Goal: Navigation & Orientation: Find specific page/section

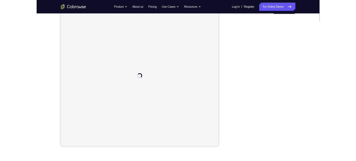
scroll to position [60, 0]
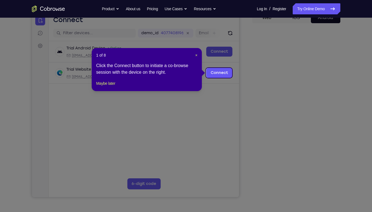
click at [194, 55] on header "1 of 8 ×" at bounding box center [146, 55] width 101 height 6
click at [196, 55] on span "×" at bounding box center [196, 55] width 2 height 4
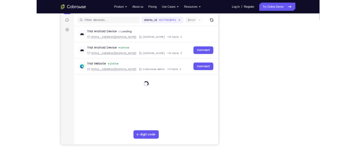
scroll to position [70, 0]
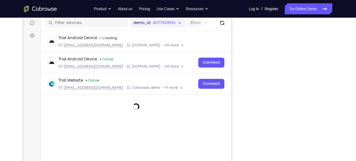
drag, startPoint x: 230, startPoint y: 134, endPoint x: 299, endPoint y: 90, distance: 81.3
click at [231, 90] on html "Skip to main content Connect Sessions Settings Open main menu Connect demo_id 4…" at bounding box center [127, 94] width 207 height 185
click at [242, 109] on div "Your Support Agent Your Customer Web iOS Android" at bounding box center [178, 85] width 309 height 204
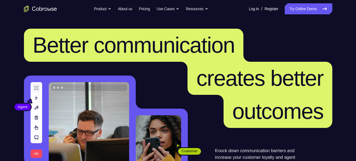
click at [299, 11] on link "Try Online Demo" at bounding box center [308, 8] width 47 height 11
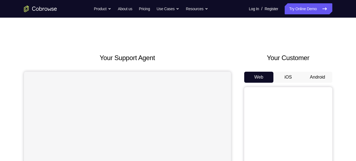
click at [322, 74] on button "Android" at bounding box center [317, 77] width 29 height 11
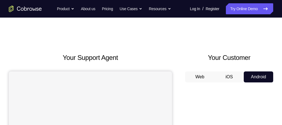
drag, startPoint x: 341, startPoint y: 1, endPoint x: 197, endPoint y: 31, distance: 146.8
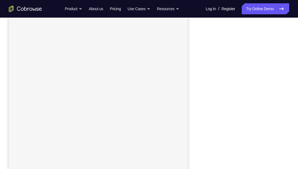
scroll to position [74, 0]
click at [287, 48] on div at bounding box center [245, 98] width 88 height 169
click at [290, 79] on div "Your Support Agent Your Customer Web iOS Android Next Steps We’d be happy to gi…" at bounding box center [149, 123] width 298 height 363
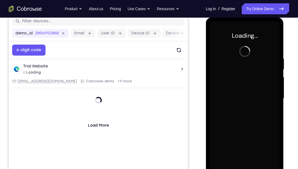
scroll to position [83, 0]
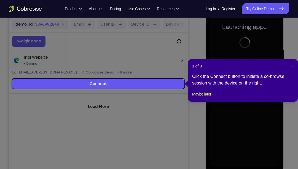
click at [291, 65] on span "×" at bounding box center [292, 66] width 2 height 4
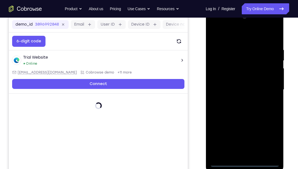
click at [245, 161] on div at bounding box center [244, 90] width 69 height 154
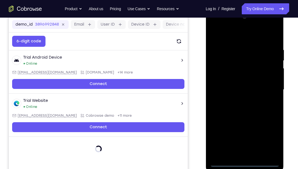
click at [270, 141] on div at bounding box center [244, 90] width 69 height 154
click at [229, 37] on div at bounding box center [244, 90] width 69 height 154
click at [269, 85] on div at bounding box center [244, 90] width 69 height 154
click at [238, 100] on div at bounding box center [244, 90] width 69 height 154
click at [239, 79] on div at bounding box center [244, 90] width 69 height 154
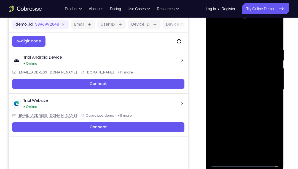
click at [240, 85] on div at bounding box center [244, 90] width 69 height 154
click at [263, 84] on div at bounding box center [244, 90] width 69 height 154
click at [241, 85] on div at bounding box center [244, 90] width 69 height 154
click at [241, 100] on div at bounding box center [244, 90] width 69 height 154
click at [273, 99] on div at bounding box center [244, 90] width 69 height 154
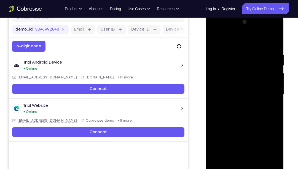
scroll to position [82, 0]
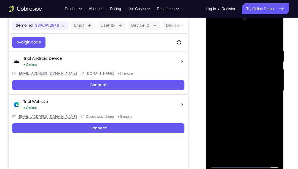
click at [242, 76] on div at bounding box center [244, 91] width 69 height 154
click at [274, 36] on div at bounding box center [244, 91] width 69 height 154
click at [214, 35] on div at bounding box center [244, 91] width 69 height 154
click at [217, 46] on div at bounding box center [244, 91] width 69 height 154
click at [221, 155] on div at bounding box center [244, 91] width 69 height 154
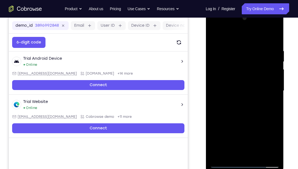
drag, startPoint x: 244, startPoint y: 111, endPoint x: 244, endPoint y: 82, distance: 29.8
click at [244, 82] on div at bounding box center [244, 91] width 69 height 154
drag, startPoint x: 251, startPoint y: 119, endPoint x: 257, endPoint y: 20, distance: 98.8
click at [257, 20] on div at bounding box center [244, 91] width 69 height 154
drag, startPoint x: 255, startPoint y: 120, endPoint x: 255, endPoint y: 32, distance: 88.4
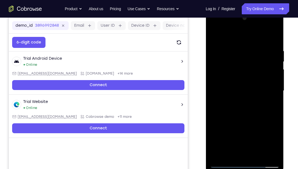
click at [255, 32] on div at bounding box center [244, 91] width 69 height 154
drag, startPoint x: 248, startPoint y: 118, endPoint x: 246, endPoint y: 41, distance: 76.9
click at [246, 41] on div at bounding box center [244, 91] width 69 height 154
drag, startPoint x: 250, startPoint y: 125, endPoint x: 271, endPoint y: 34, distance: 92.8
click at [271, 34] on div at bounding box center [244, 91] width 69 height 154
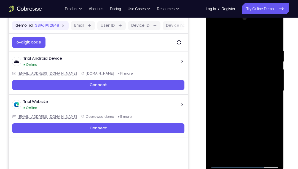
drag, startPoint x: 250, startPoint y: 122, endPoint x: 270, endPoint y: 34, distance: 90.1
click at [270, 34] on div at bounding box center [244, 91] width 69 height 154
drag, startPoint x: 251, startPoint y: 119, endPoint x: 252, endPoint y: 83, distance: 36.1
click at [252, 83] on div at bounding box center [244, 91] width 69 height 154
drag, startPoint x: 252, startPoint y: 74, endPoint x: 253, endPoint y: 99, distance: 24.5
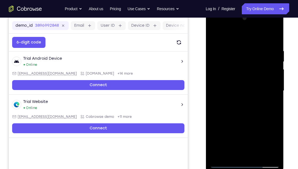
click at [253, 99] on div at bounding box center [244, 91] width 69 height 154
click at [220, 56] on div at bounding box center [244, 91] width 69 height 154
click at [273, 38] on div at bounding box center [244, 91] width 69 height 154
click at [271, 157] on div at bounding box center [244, 91] width 69 height 154
click at [229, 85] on div at bounding box center [244, 91] width 69 height 154
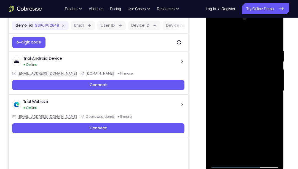
click at [273, 85] on div at bounding box center [244, 91] width 69 height 154
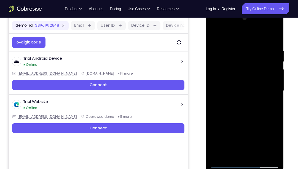
click at [273, 85] on div at bounding box center [244, 91] width 69 height 154
click at [216, 144] on div at bounding box center [244, 91] width 69 height 154
drag, startPoint x: 253, startPoint y: 100, endPoint x: 269, endPoint y: 7, distance: 93.7
click at [269, 10] on html "Online web based iOS Simulators and Android Emulators. Run iPhone, iPad, Mobile…" at bounding box center [245, 92] width 79 height 165
drag, startPoint x: 260, startPoint y: 97, endPoint x: 259, endPoint y: 66, distance: 31.1
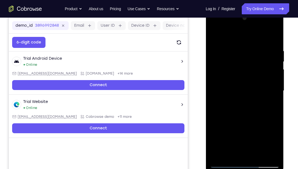
click at [259, 66] on div at bounding box center [244, 91] width 69 height 154
drag, startPoint x: 256, startPoint y: 108, endPoint x: 264, endPoint y: 67, distance: 41.5
click at [264, 67] on div at bounding box center [244, 91] width 69 height 154
drag, startPoint x: 256, startPoint y: 114, endPoint x: 255, endPoint y: 69, distance: 44.4
click at [255, 69] on div at bounding box center [244, 91] width 69 height 154
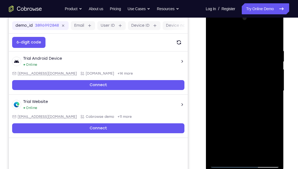
drag, startPoint x: 254, startPoint y: 111, endPoint x: 264, endPoint y: 55, distance: 57.0
click at [264, 55] on div at bounding box center [244, 91] width 69 height 154
drag, startPoint x: 251, startPoint y: 111, endPoint x: 252, endPoint y: 67, distance: 44.1
click at [252, 67] on div at bounding box center [244, 91] width 69 height 154
drag, startPoint x: 249, startPoint y: 101, endPoint x: 250, endPoint y: 75, distance: 25.6
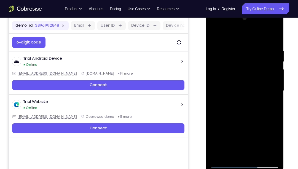
click at [250, 75] on div at bounding box center [244, 91] width 69 height 154
drag, startPoint x: 248, startPoint y: 101, endPoint x: 248, endPoint y: 62, distance: 39.1
click at [248, 62] on div at bounding box center [244, 91] width 69 height 154
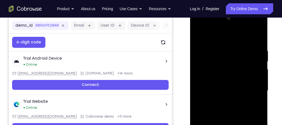
drag, startPoint x: 247, startPoint y: 108, endPoint x: 251, endPoint y: 61, distance: 47.3
click at [251, 61] on div at bounding box center [228, 91] width 69 height 154
drag, startPoint x: 238, startPoint y: 110, endPoint x: 246, endPoint y: 72, distance: 38.7
click at [246, 72] on div at bounding box center [228, 91] width 69 height 154
drag, startPoint x: 244, startPoint y: 109, endPoint x: 253, endPoint y: 53, distance: 57.1
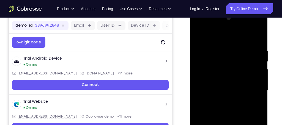
click at [253, 53] on div at bounding box center [228, 91] width 69 height 154
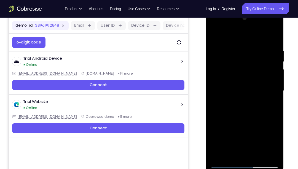
drag, startPoint x: 254, startPoint y: 111, endPoint x: 268, endPoint y: 53, distance: 59.4
click at [268, 53] on div at bounding box center [244, 91] width 69 height 154
drag, startPoint x: 258, startPoint y: 109, endPoint x: 272, endPoint y: 72, distance: 40.1
click at [272, 72] on div at bounding box center [244, 91] width 69 height 154
drag, startPoint x: 260, startPoint y: 112, endPoint x: 274, endPoint y: 33, distance: 80.2
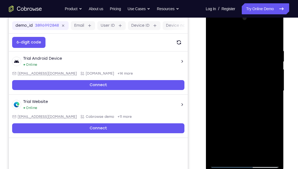
click at [274, 33] on div at bounding box center [244, 91] width 69 height 154
drag, startPoint x: 258, startPoint y: 109, endPoint x: 261, endPoint y: 88, distance: 21.6
click at [261, 88] on div at bounding box center [244, 91] width 69 height 154
drag, startPoint x: 255, startPoint y: 105, endPoint x: 264, endPoint y: 51, distance: 55.1
click at [264, 51] on div at bounding box center [244, 91] width 69 height 154
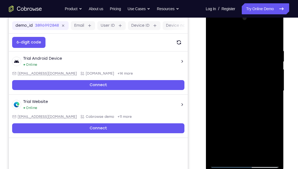
drag, startPoint x: 260, startPoint y: 115, endPoint x: 267, endPoint y: 29, distance: 85.7
click at [267, 29] on div at bounding box center [244, 91] width 69 height 154
drag, startPoint x: 249, startPoint y: 106, endPoint x: 256, endPoint y: 0, distance: 106.6
click at [256, 10] on html "Online web based iOS Simulators and Android Emulators. Run iPhone, iPad, Mobile…" at bounding box center [245, 92] width 79 height 165
drag, startPoint x: 250, startPoint y: 110, endPoint x: 255, endPoint y: 41, distance: 69.4
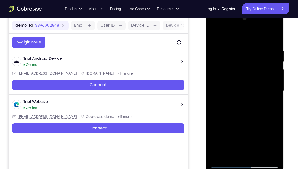
click at [255, 41] on div at bounding box center [244, 91] width 69 height 154
drag, startPoint x: 254, startPoint y: 115, endPoint x: 265, endPoint y: 58, distance: 58.0
click at [265, 58] on div at bounding box center [244, 91] width 69 height 154
drag, startPoint x: 251, startPoint y: 115, endPoint x: 272, endPoint y: 53, distance: 64.6
click at [272, 53] on div at bounding box center [244, 91] width 69 height 154
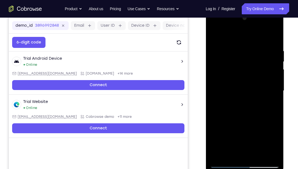
drag, startPoint x: 250, startPoint y: 111, endPoint x: 263, endPoint y: 55, distance: 58.1
click at [263, 55] on div at bounding box center [244, 91] width 69 height 154
drag, startPoint x: 255, startPoint y: 111, endPoint x: 255, endPoint y: 73, distance: 38.6
click at [255, 73] on div at bounding box center [244, 91] width 69 height 154
drag, startPoint x: 252, startPoint y: 112, endPoint x: 262, endPoint y: 57, distance: 55.7
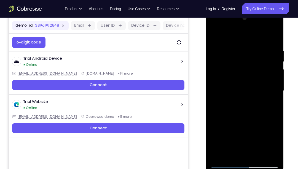
click at [262, 57] on div at bounding box center [244, 91] width 69 height 154
drag, startPoint x: 254, startPoint y: 112, endPoint x: 264, endPoint y: 72, distance: 41.7
click at [264, 72] on div at bounding box center [244, 91] width 69 height 154
drag, startPoint x: 254, startPoint y: 114, endPoint x: 272, endPoint y: 44, distance: 71.7
click at [272, 44] on div at bounding box center [244, 91] width 69 height 154
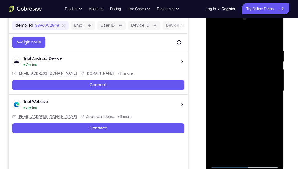
drag, startPoint x: 255, startPoint y: 118, endPoint x: 276, endPoint y: 60, distance: 61.2
click at [276, 60] on div at bounding box center [244, 91] width 69 height 154
drag, startPoint x: 253, startPoint y: 114, endPoint x: 260, endPoint y: 58, distance: 57.1
click at [260, 58] on div at bounding box center [244, 91] width 69 height 154
drag, startPoint x: 254, startPoint y: 115, endPoint x: 268, endPoint y: 35, distance: 80.5
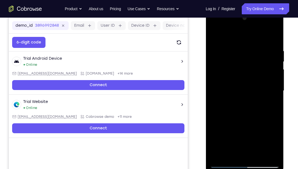
click at [268, 35] on div at bounding box center [244, 91] width 69 height 154
drag, startPoint x: 254, startPoint y: 113, endPoint x: 272, endPoint y: 33, distance: 82.4
click at [272, 33] on div at bounding box center [244, 91] width 69 height 154
drag, startPoint x: 251, startPoint y: 112, endPoint x: 252, endPoint y: 55, distance: 57.0
click at [252, 55] on div at bounding box center [244, 91] width 69 height 154
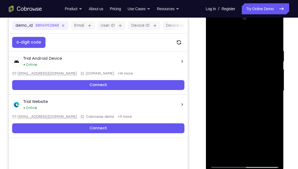
drag
click at [260, 60] on div at bounding box center [244, 91] width 69 height 154
drag, startPoint x: 258, startPoint y: 115, endPoint x: 278, endPoint y: 31, distance: 85.4
click at [278, 31] on div at bounding box center [244, 91] width 69 height 154
drag, startPoint x: 251, startPoint y: 113, endPoint x: 265, endPoint y: 50, distance: 64.9
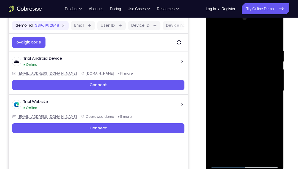
click at [265, 50] on div at bounding box center [244, 91] width 69 height 154
drag, startPoint x: 250, startPoint y: 116, endPoint x: 263, endPoint y: 57, distance: 59.7
click at [263, 57] on div at bounding box center [244, 91] width 69 height 154
drag, startPoint x: 260, startPoint y: 68, endPoint x: 264, endPoint y: 88, distance: 20.1
click at [264, 88] on div at bounding box center [244, 91] width 69 height 154
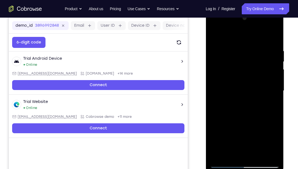
click at [221, 56] on div at bounding box center [244, 91] width 69 height 154
click at [220, 55] on div at bounding box center [244, 91] width 69 height 154
click at [270, 72] on div at bounding box center [244, 91] width 69 height 154
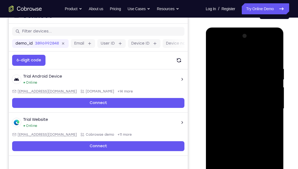
scroll to position [63, 0]
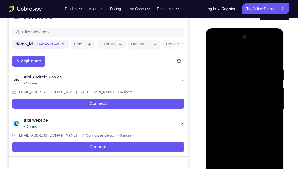
click at [213, 93] on div at bounding box center [244, 110] width 69 height 154
click at [274, 90] on div at bounding box center [244, 110] width 69 height 154
click at [274, 39] on div at bounding box center [244, 110] width 69 height 154
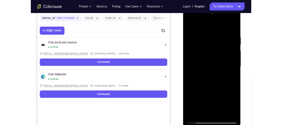
scroll to position [86, 0]
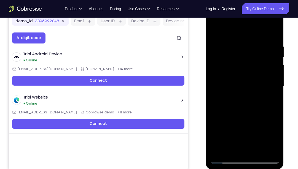
click at [228, 83] on div at bounding box center [244, 86] width 69 height 154
click at [273, 84] on div at bounding box center [244, 86] width 69 height 154
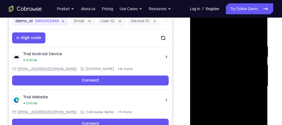
click at [252, 63] on div at bounding box center [228, 86] width 69 height 154
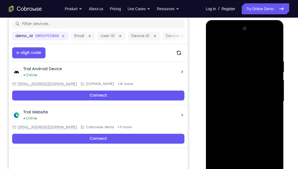
click at [274, 85] on div at bounding box center [244, 101] width 69 height 154
click at [279, 82] on div at bounding box center [245, 102] width 78 height 164
click at [277, 87] on div at bounding box center [244, 101] width 69 height 154
drag, startPoint x: 217, startPoint y: 99, endPoint x: 261, endPoint y: 93, distance: 45.3
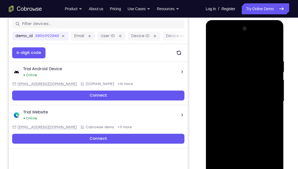
click at [261, 93] on div at bounding box center [244, 101] width 69 height 154
